Goal: Check status: Check status

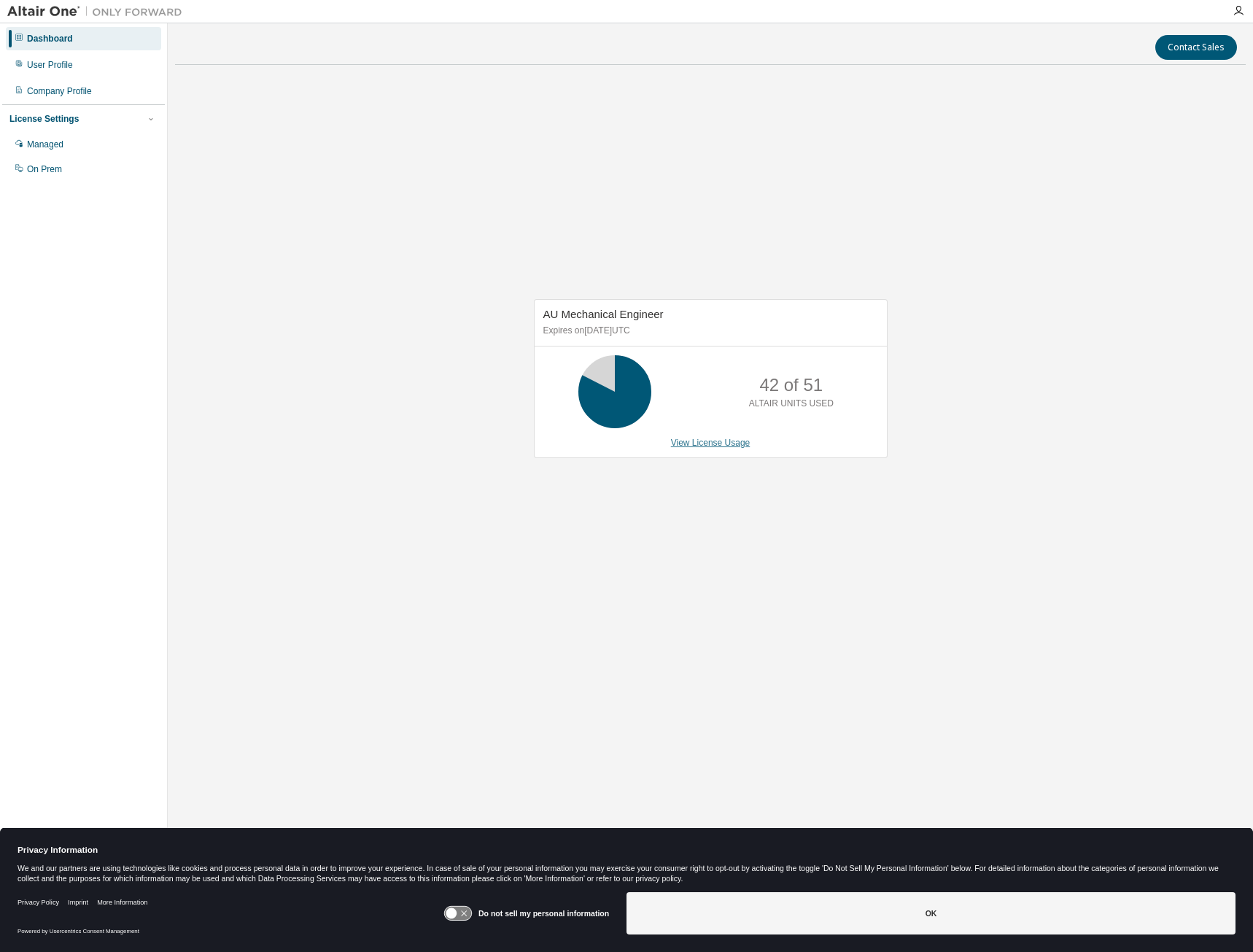
click at [713, 439] on link "View License Usage" at bounding box center [711, 442] width 80 height 10
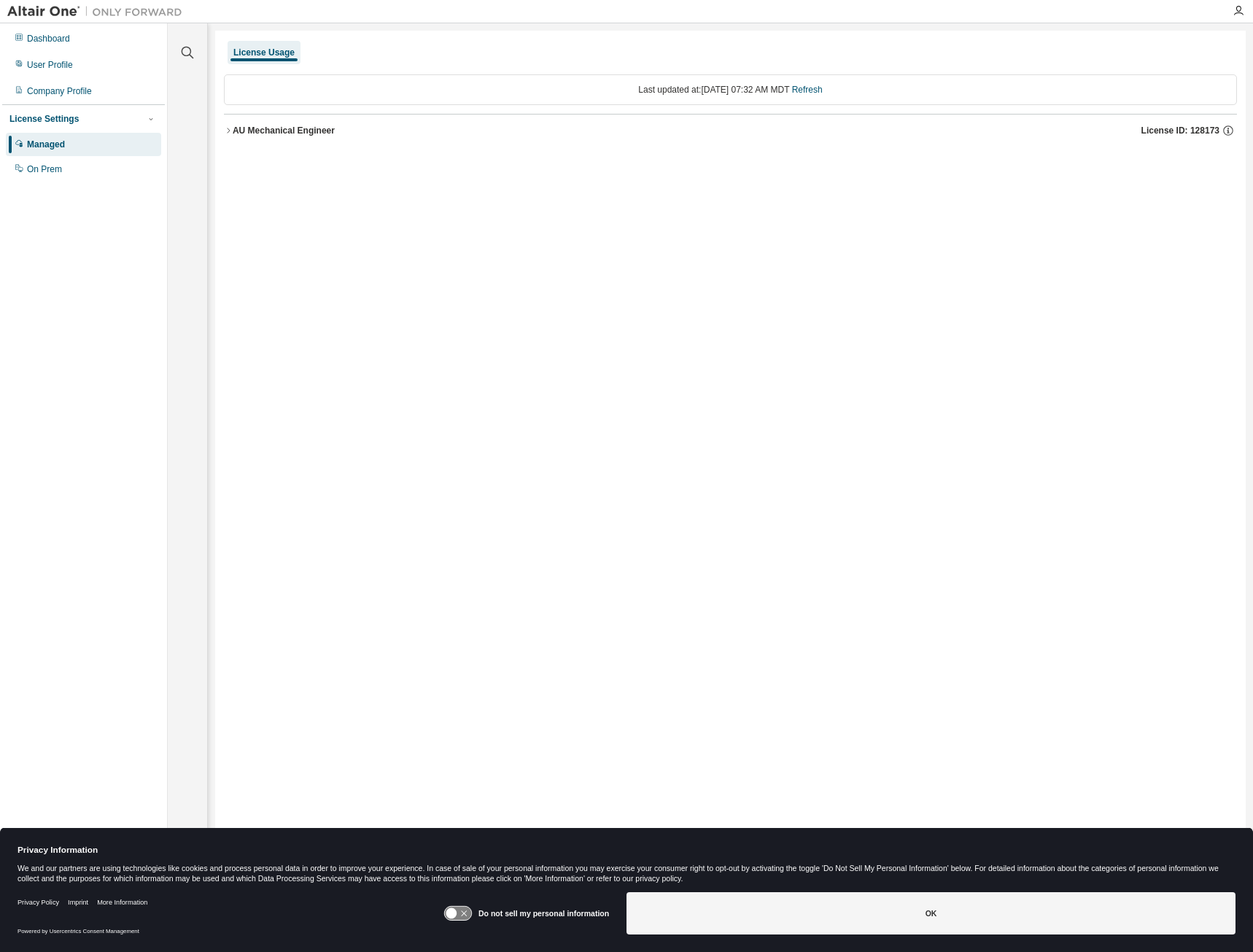
click at [300, 132] on div "AU Mechanical Engineer" at bounding box center [284, 130] width 102 height 12
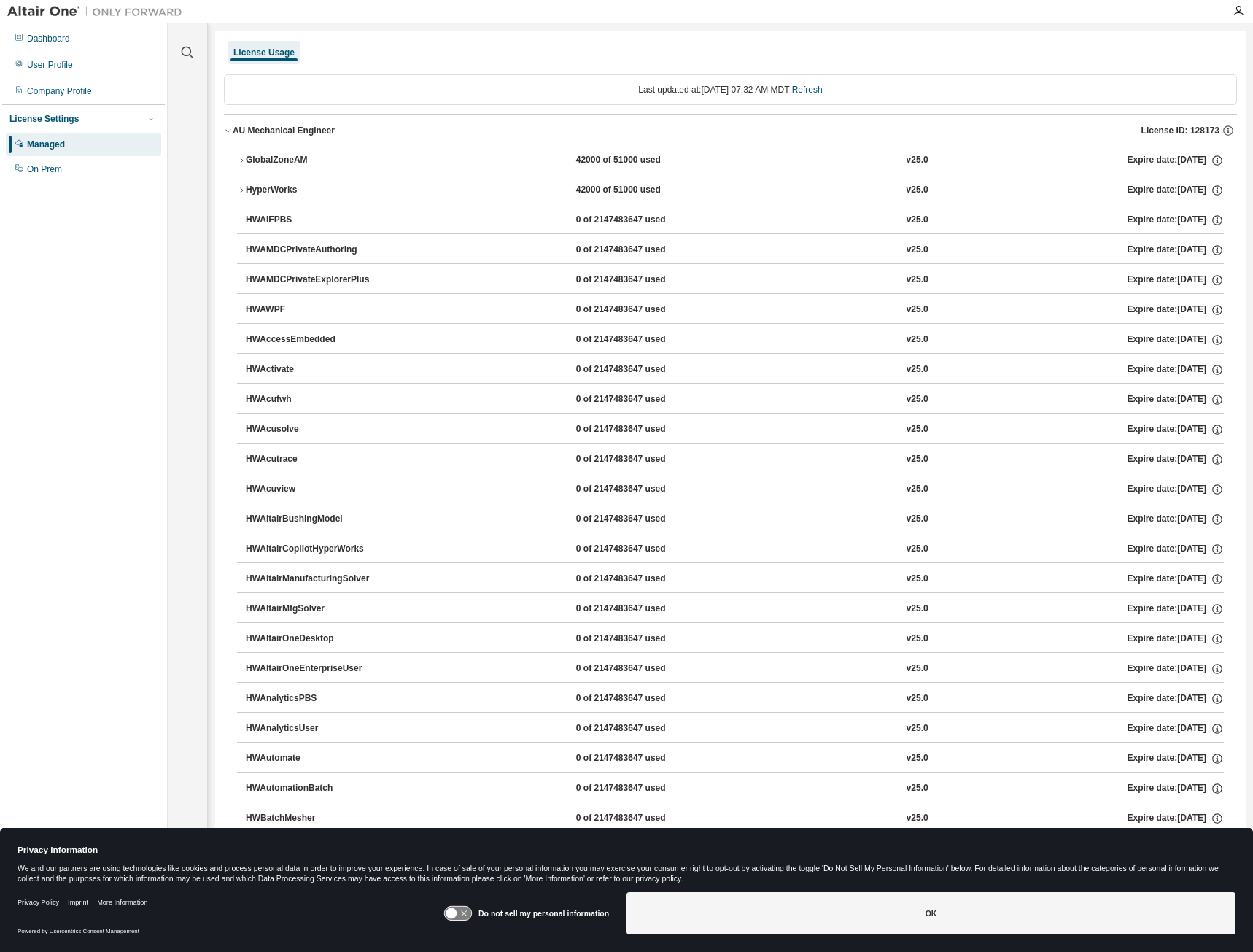
click at [278, 190] on div "HyperWorks" at bounding box center [311, 190] width 132 height 13
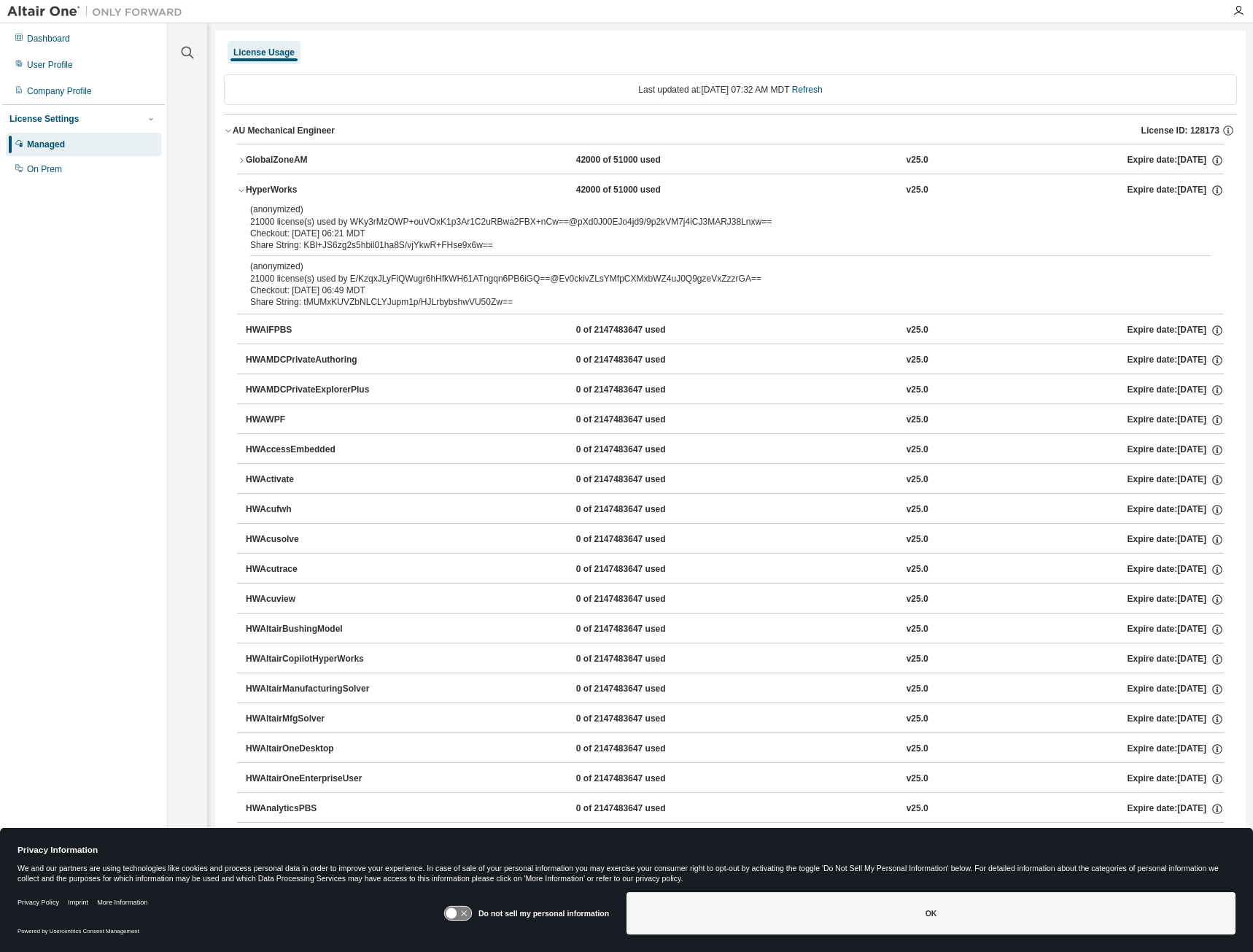
click at [241, 155] on button "GlobalZoneAM 42000 of 51000 used v25.0 Expire date: 2025-11-28" at bounding box center [730, 160] width 987 height 32
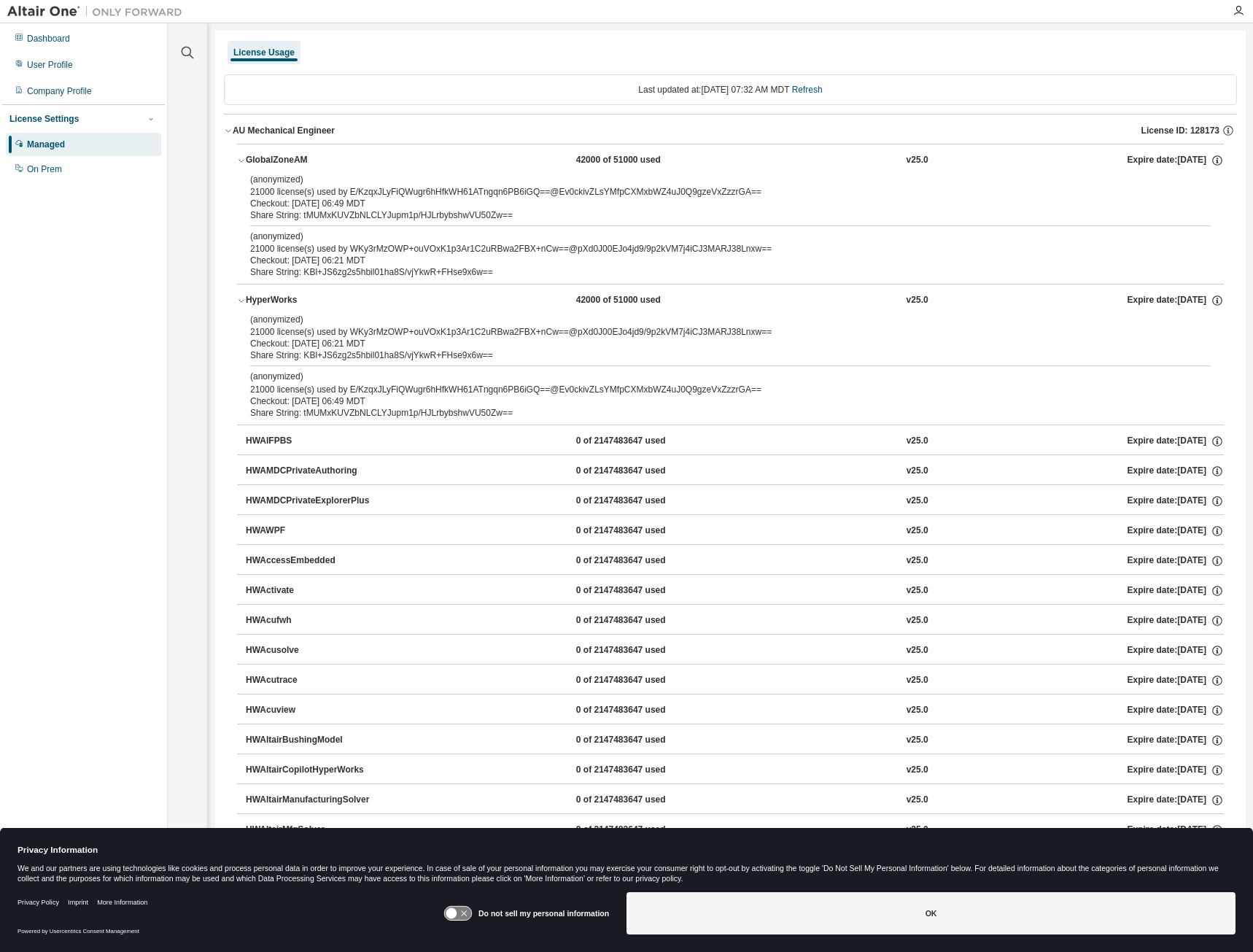
click at [238, 162] on icon "button" at bounding box center [242, 160] width 9 height 9
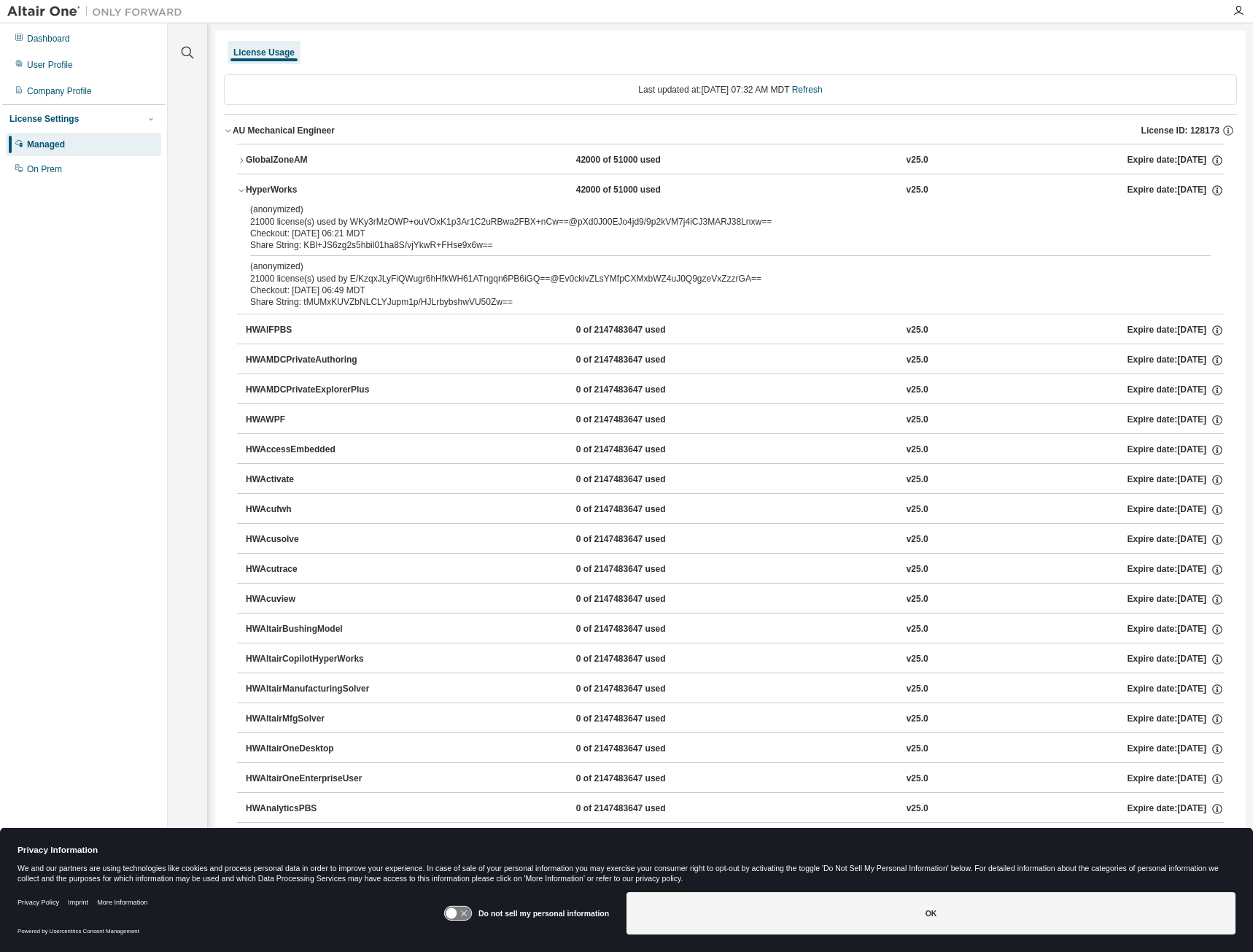
click at [237, 191] on icon "button" at bounding box center [242, 191] width 9 height 9
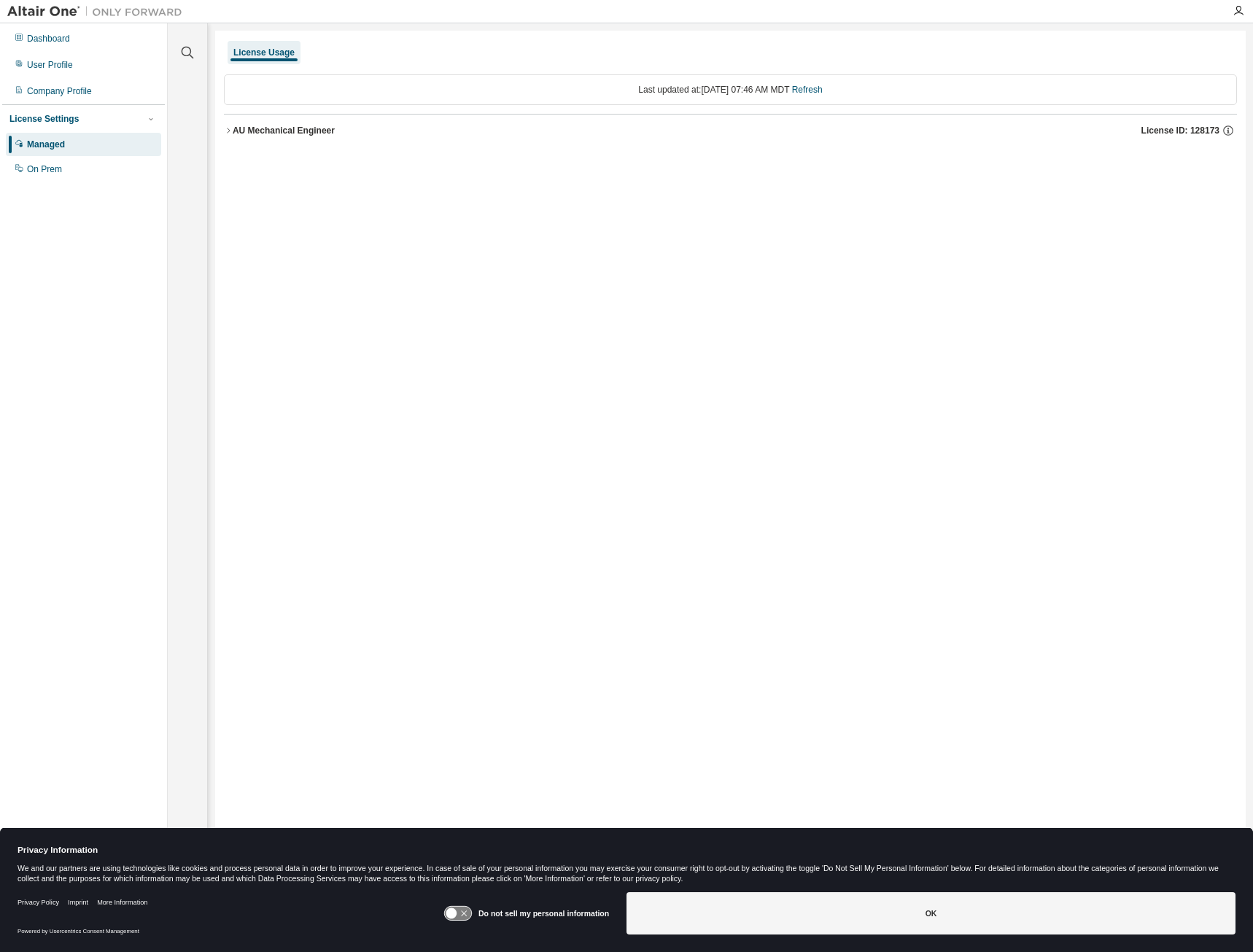
click at [250, 128] on div "AU Mechanical Engineer" at bounding box center [284, 130] width 102 height 12
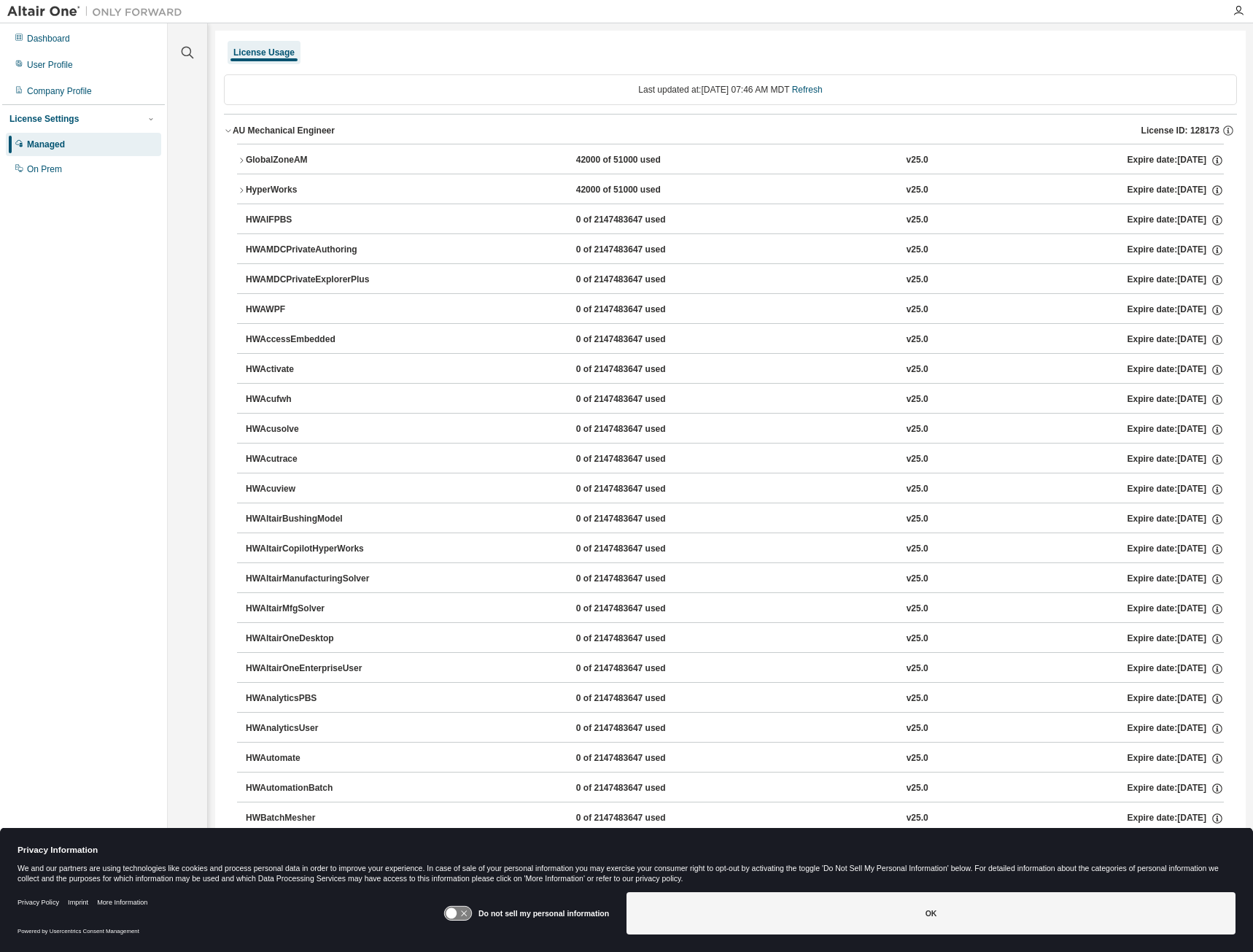
click at [253, 127] on div "AU Mechanical Engineer" at bounding box center [284, 130] width 102 height 12
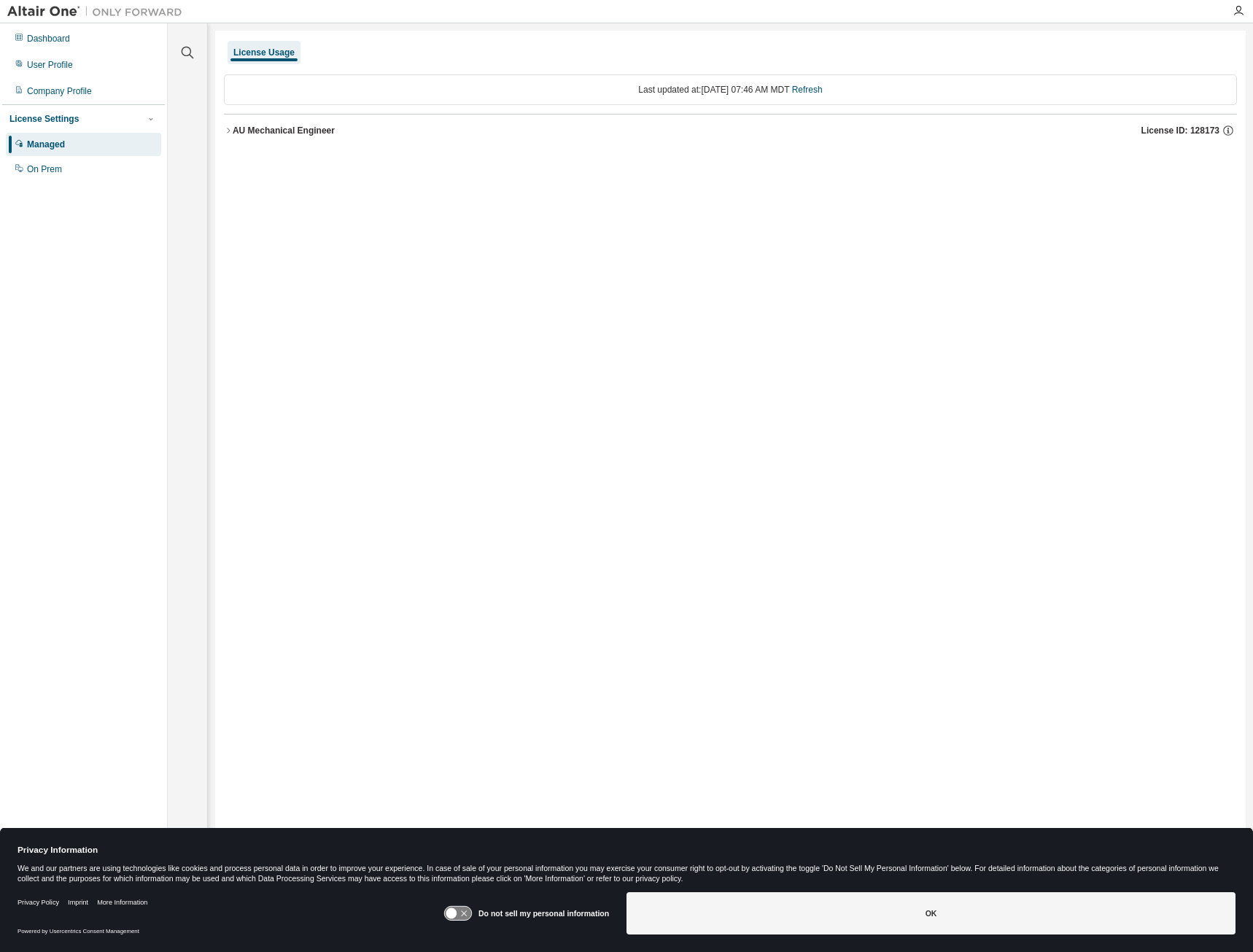
click at [1034, 596] on div "License Usage Last updated at: Tue 2025-09-02 07:46 AM MDT Refresh AU Mechanica…" at bounding box center [730, 466] width 1031 height 871
click at [44, 38] on div "Dashboard" at bounding box center [48, 38] width 43 height 12
